Goal: Task Accomplishment & Management: Use online tool/utility

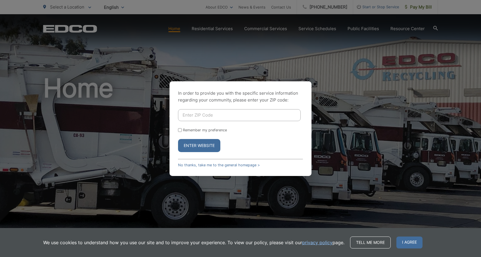
click at [315, 229] on div "We use cookies to understand how you use our site and to improve your experienc…" at bounding box center [240, 242] width 481 height 29
click at [188, 164] on link "No thanks, take me to the general homepage >" at bounding box center [219, 165] width 82 height 4
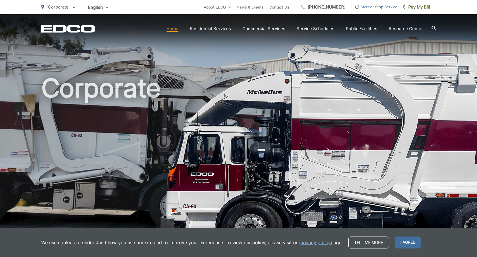
click at [15, 4] on div "Corporate To change your zip code, enter it below and press change. Change Take…" at bounding box center [238, 7] width 477 height 14
click at [412, 9] on span "Pay My Bill" at bounding box center [416, 7] width 27 height 7
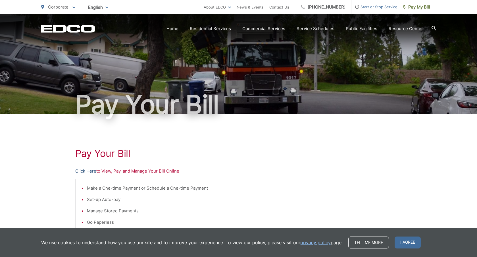
click at [82, 170] on link "Click Here" at bounding box center [85, 171] width 21 height 7
